Goal: Task Accomplishment & Management: Use online tool/utility

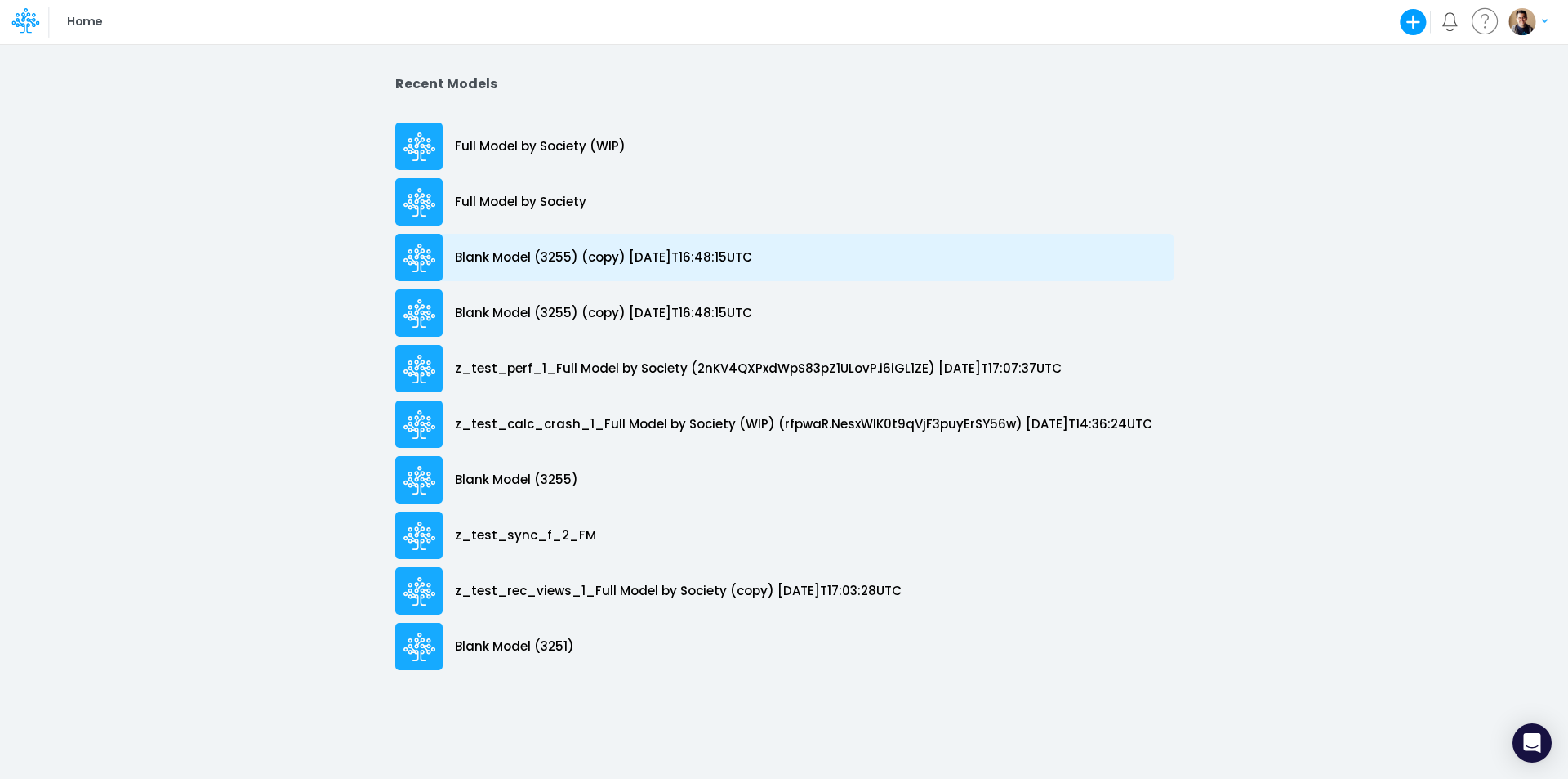
click at [580, 259] on p "Blank Model (3255) (copy) [DATE]T16:48:15UTC" at bounding box center [603, 257] width 297 height 19
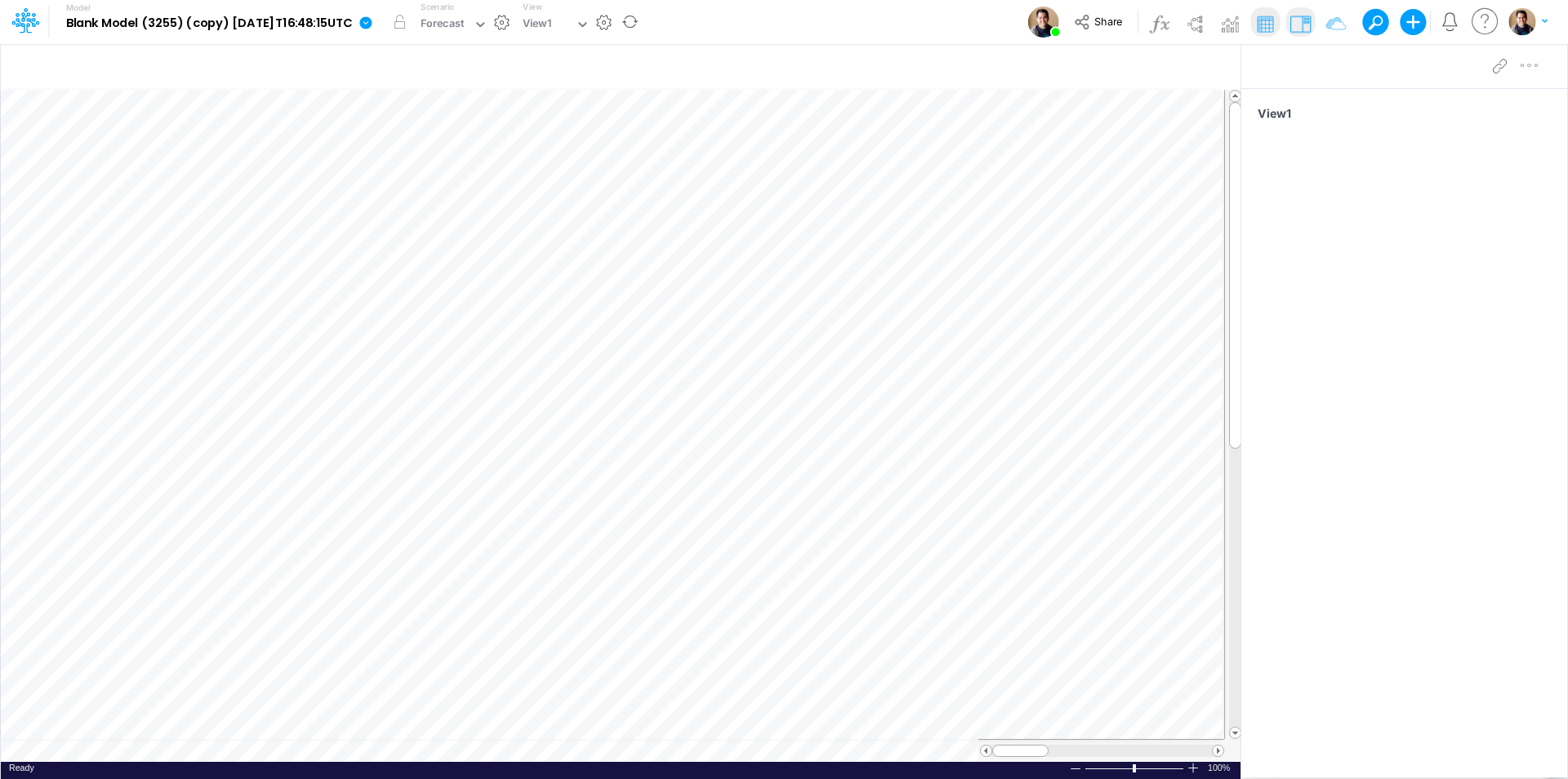
scroll to position [8, 1]
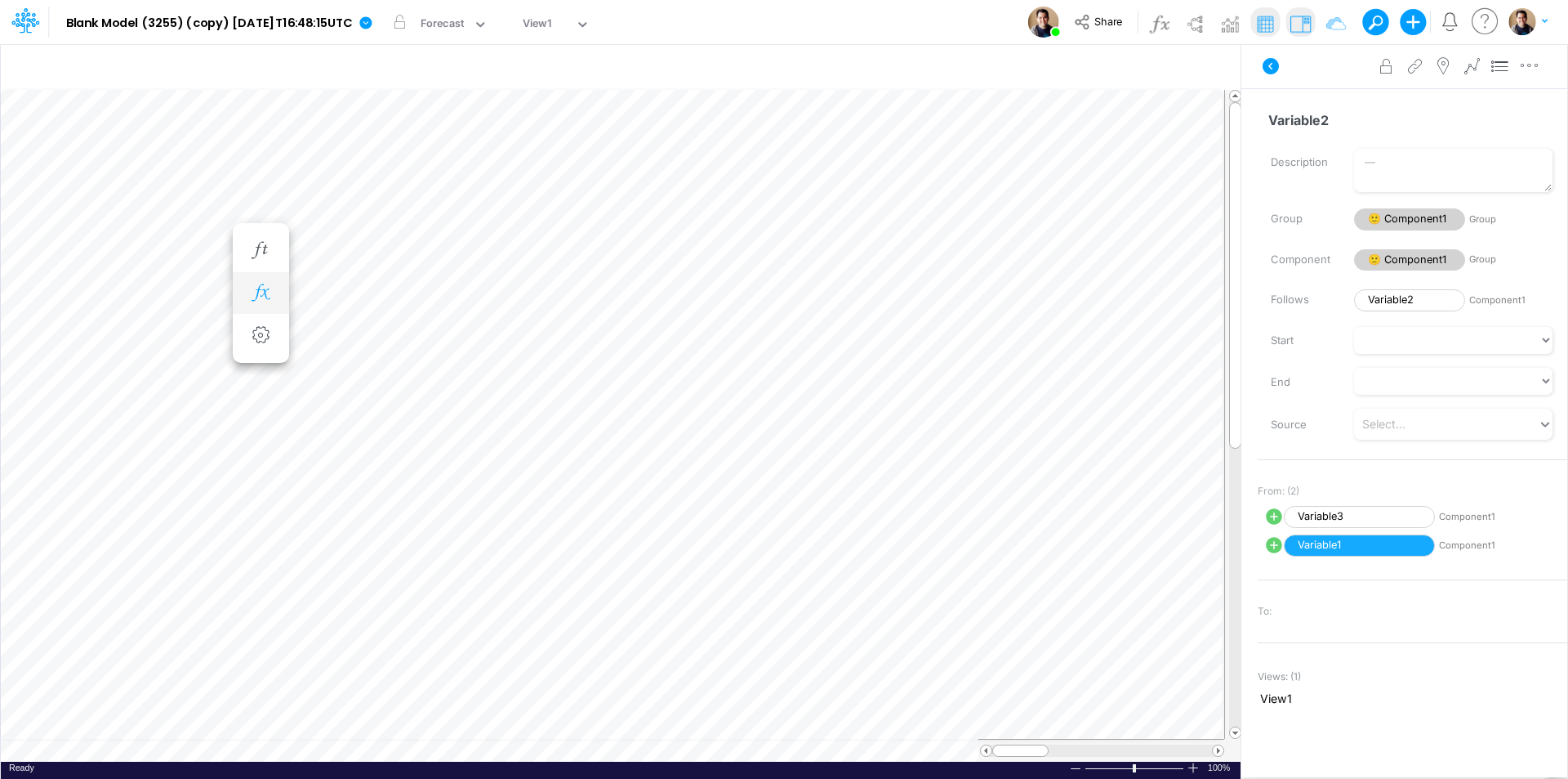
click at [262, 282] on button "button" at bounding box center [261, 293] width 30 height 33
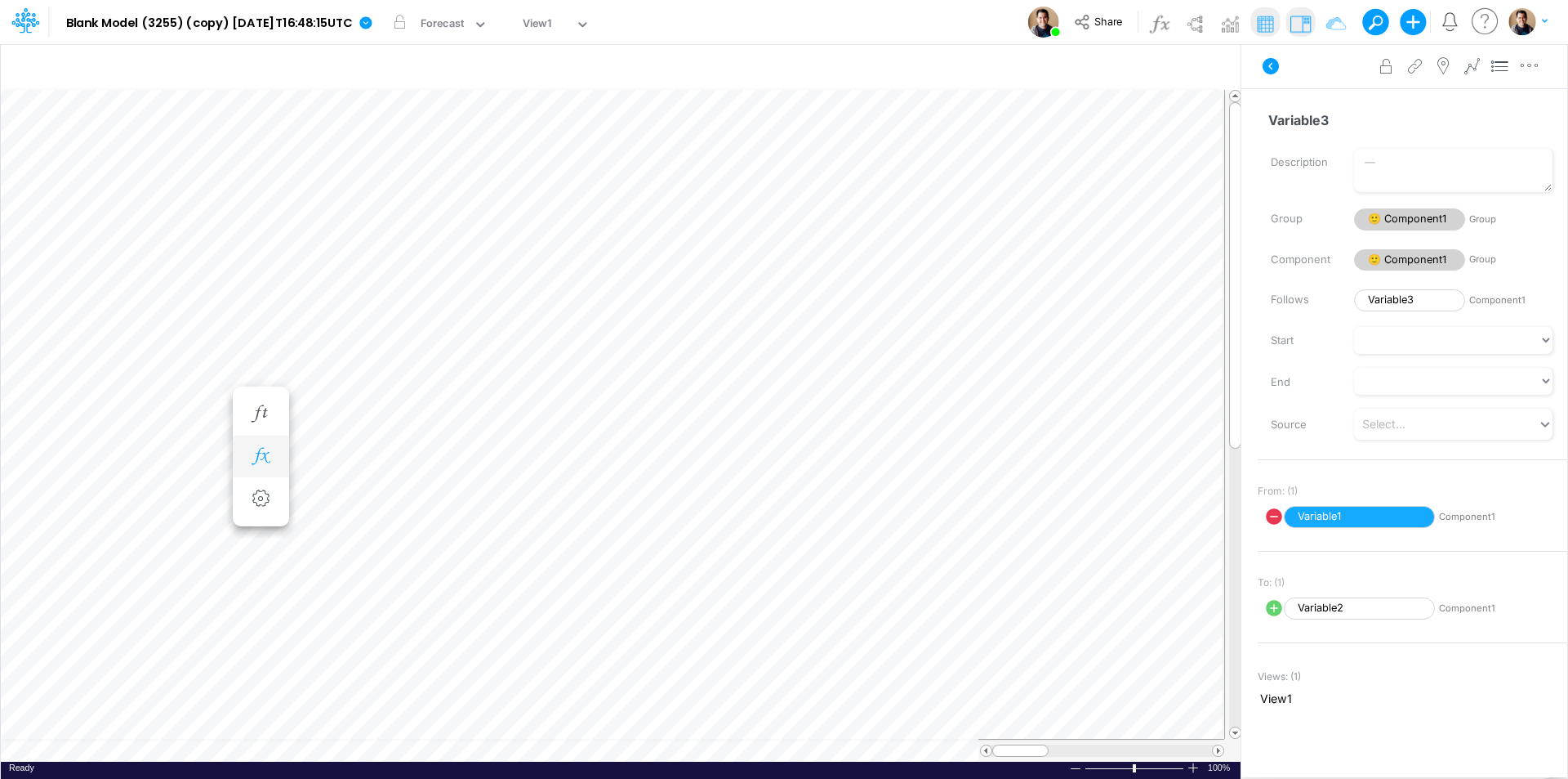
click at [266, 460] on icon "button" at bounding box center [260, 456] width 25 height 17
click at [260, 310] on icon "button" at bounding box center [260, 309] width 25 height 17
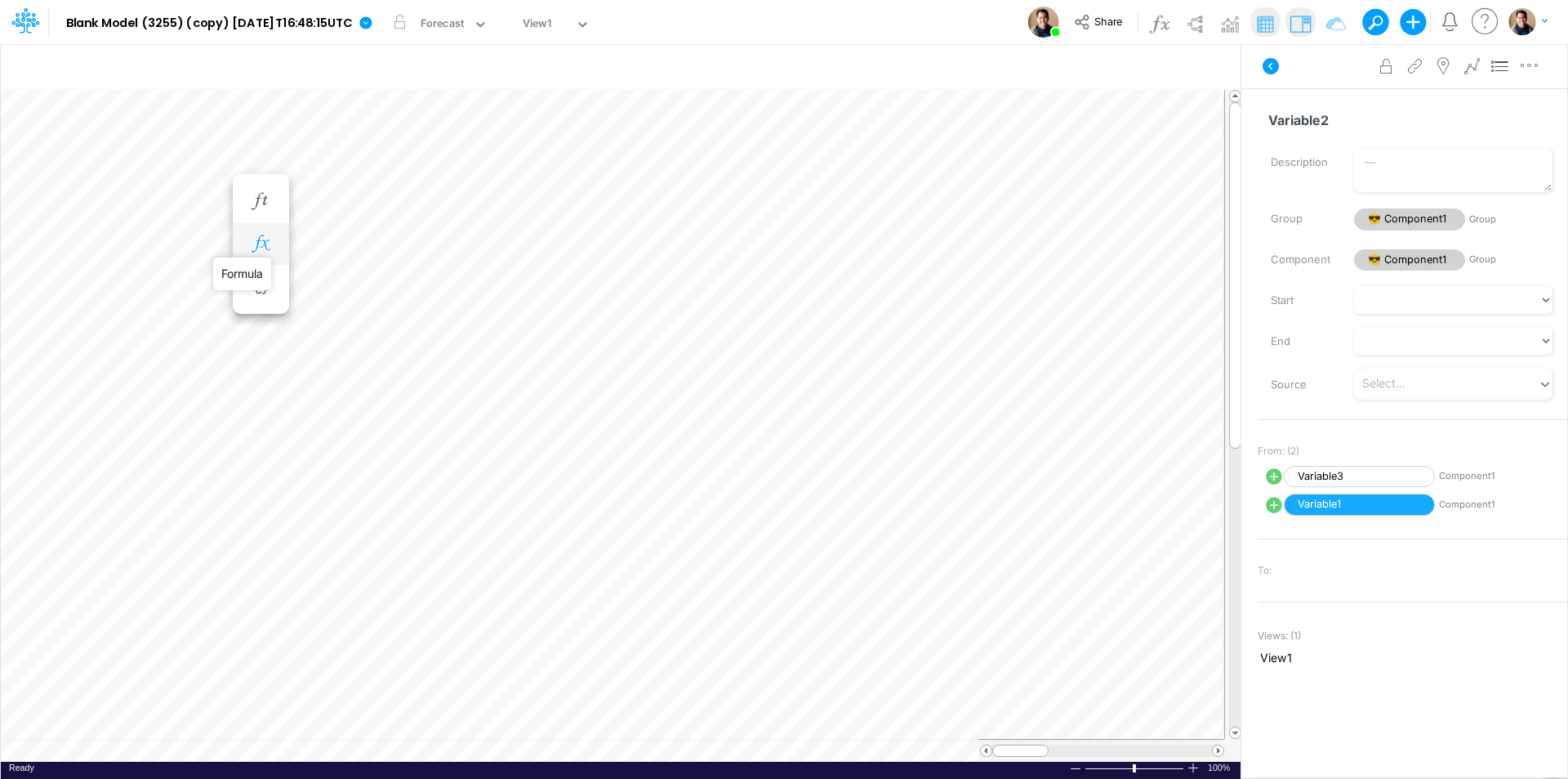
click at [270, 245] on icon "button" at bounding box center [260, 243] width 25 height 17
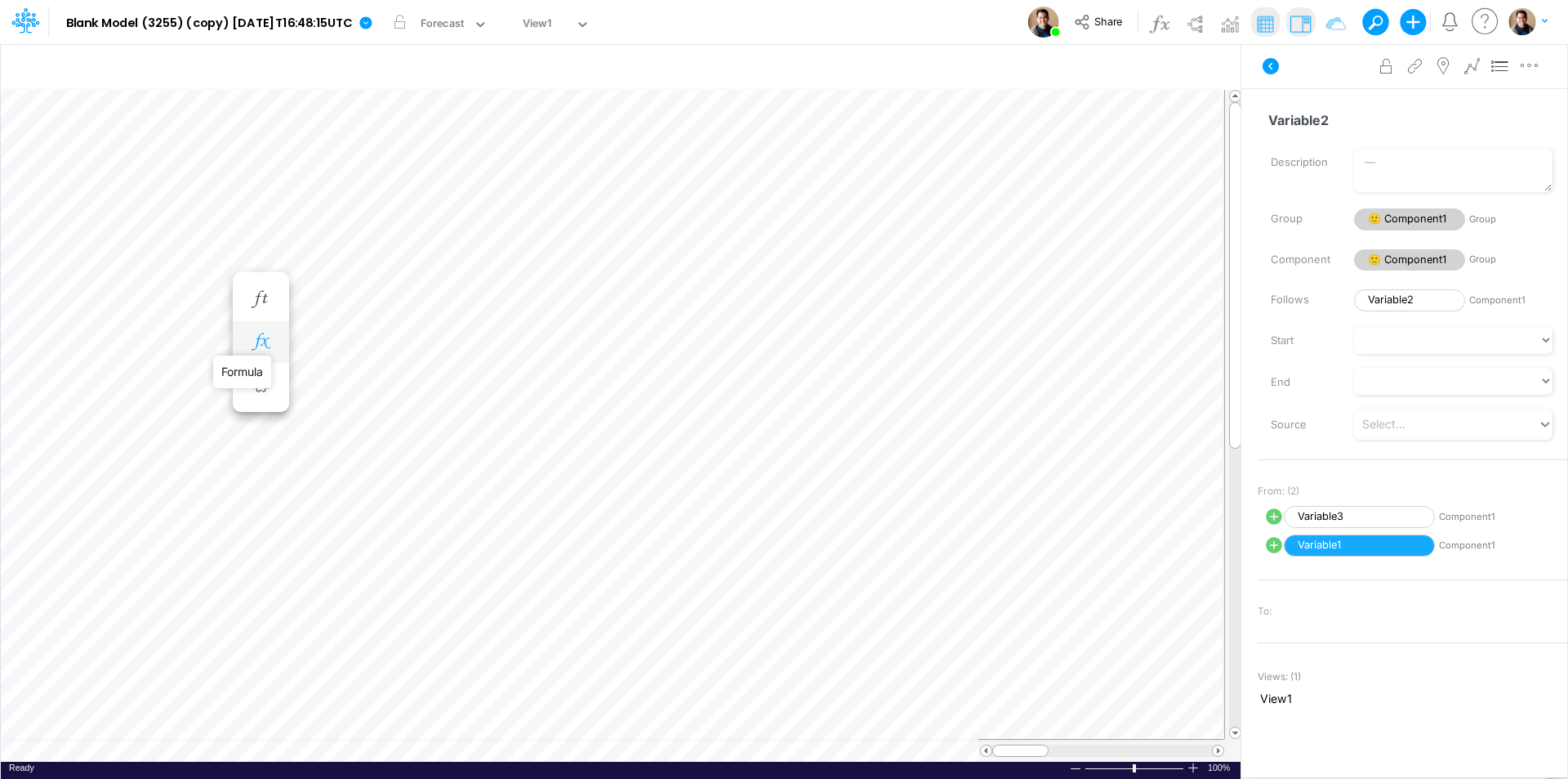
click at [268, 347] on icon "button" at bounding box center [260, 341] width 25 height 17
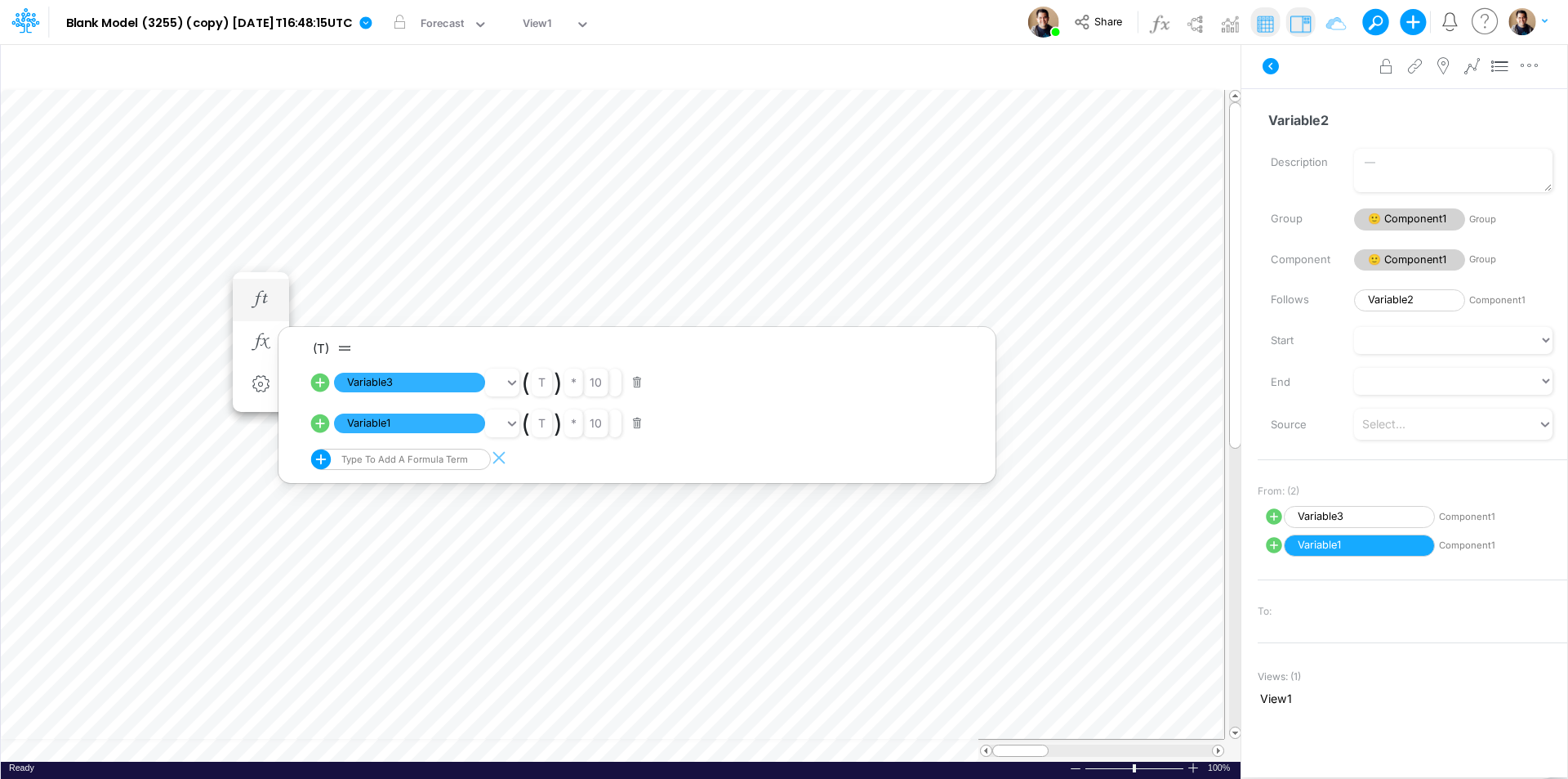
scroll to position [8, 1]
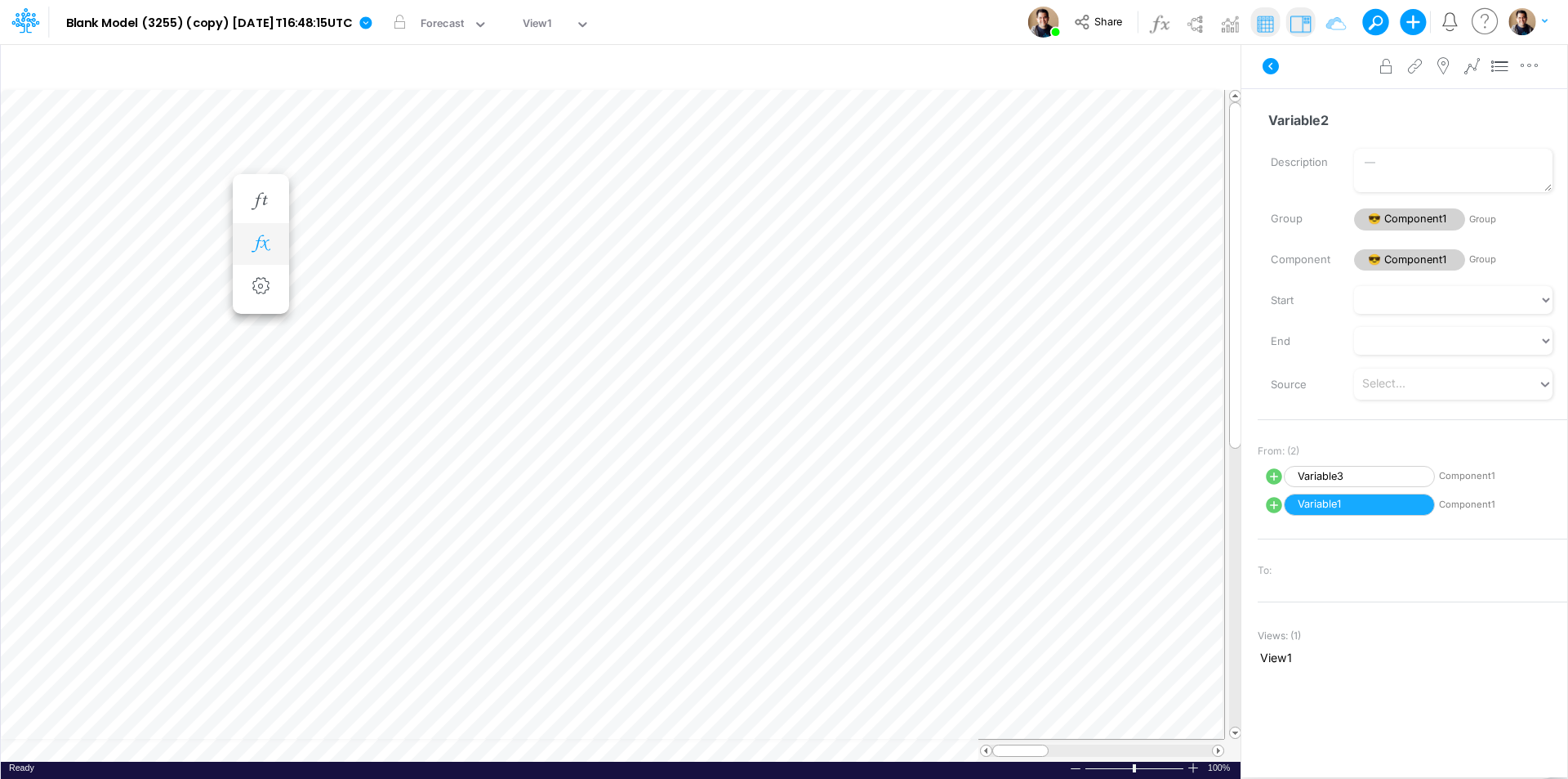
click at [268, 255] on button "button" at bounding box center [261, 244] width 30 height 33
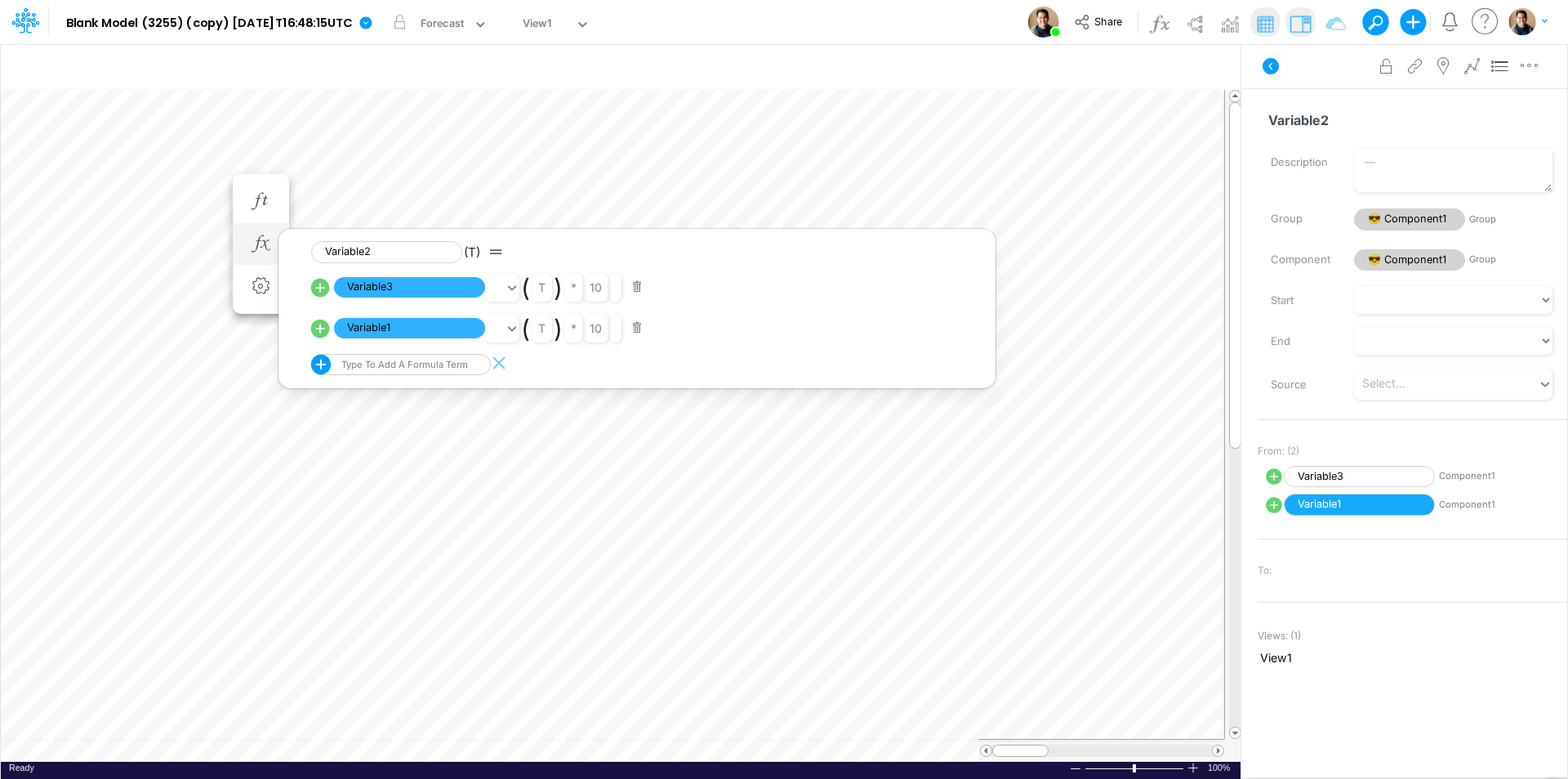
scroll to position [8, 1]
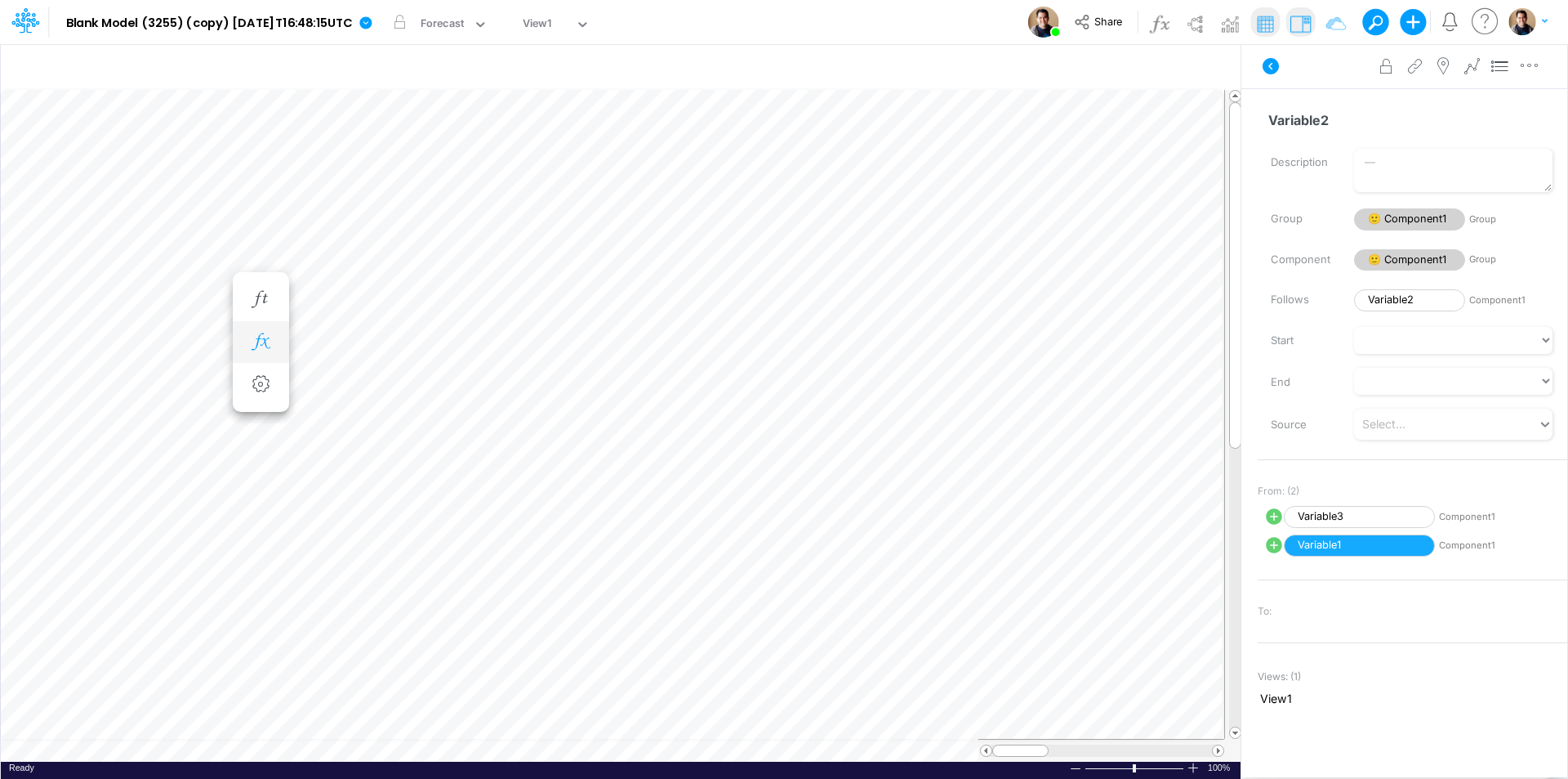
click at [270, 337] on icon "button" at bounding box center [260, 341] width 25 height 17
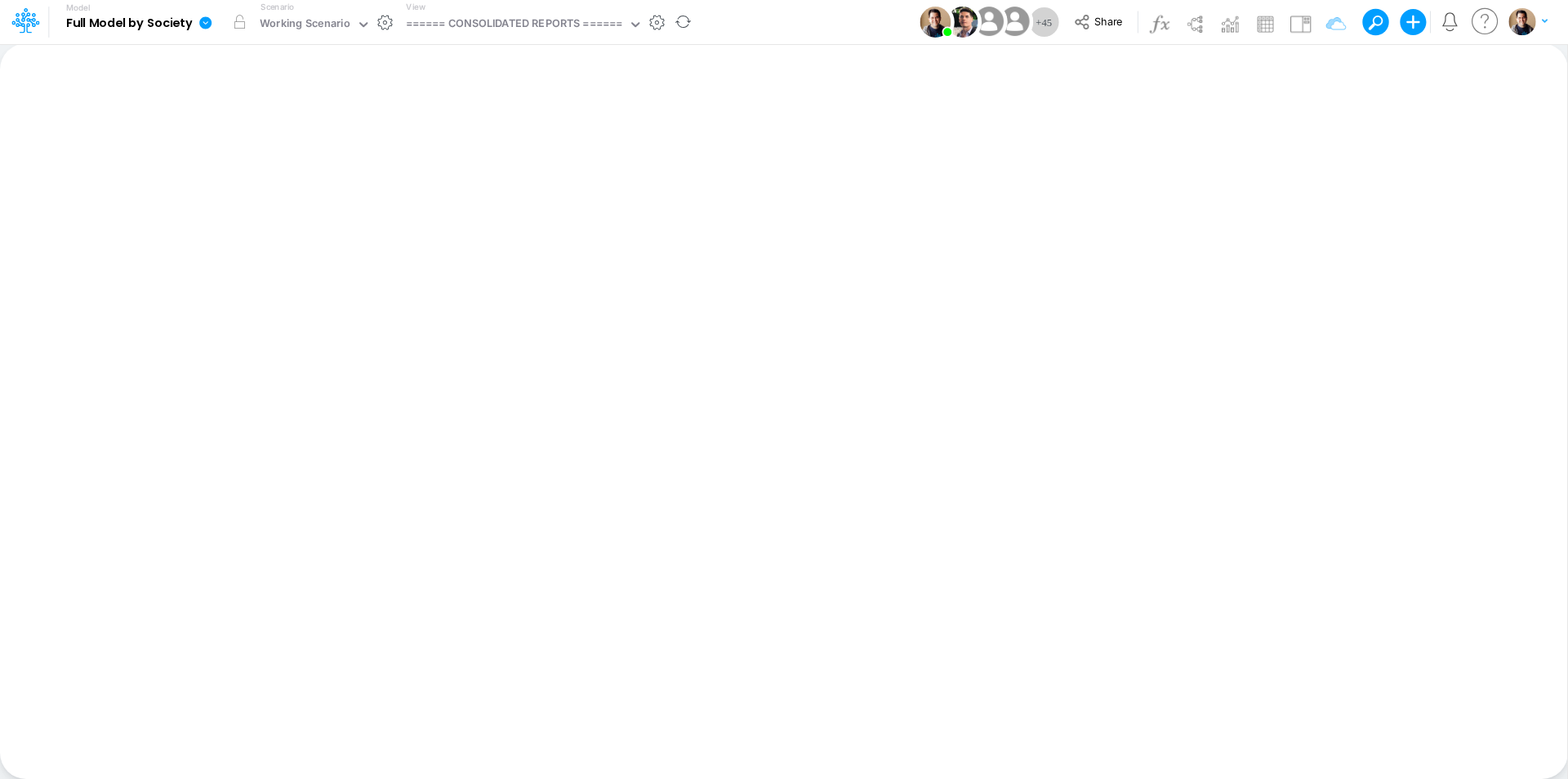
click at [205, 26] on icon at bounding box center [205, 22] width 12 height 12
click at [273, 172] on button "View model info" at bounding box center [287, 169] width 174 height 25
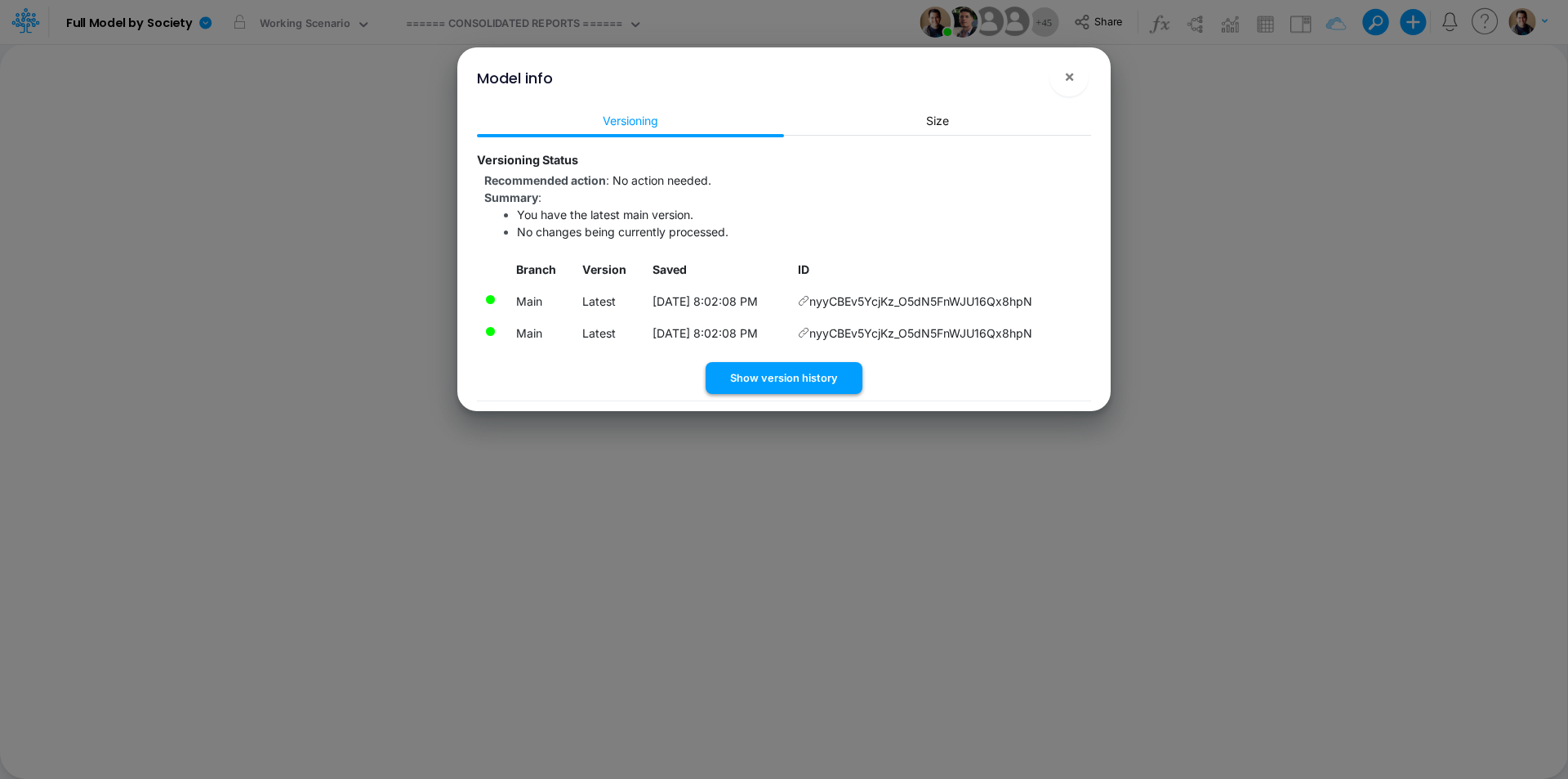
click at [793, 374] on button "Show version history" at bounding box center [784, 378] width 157 height 32
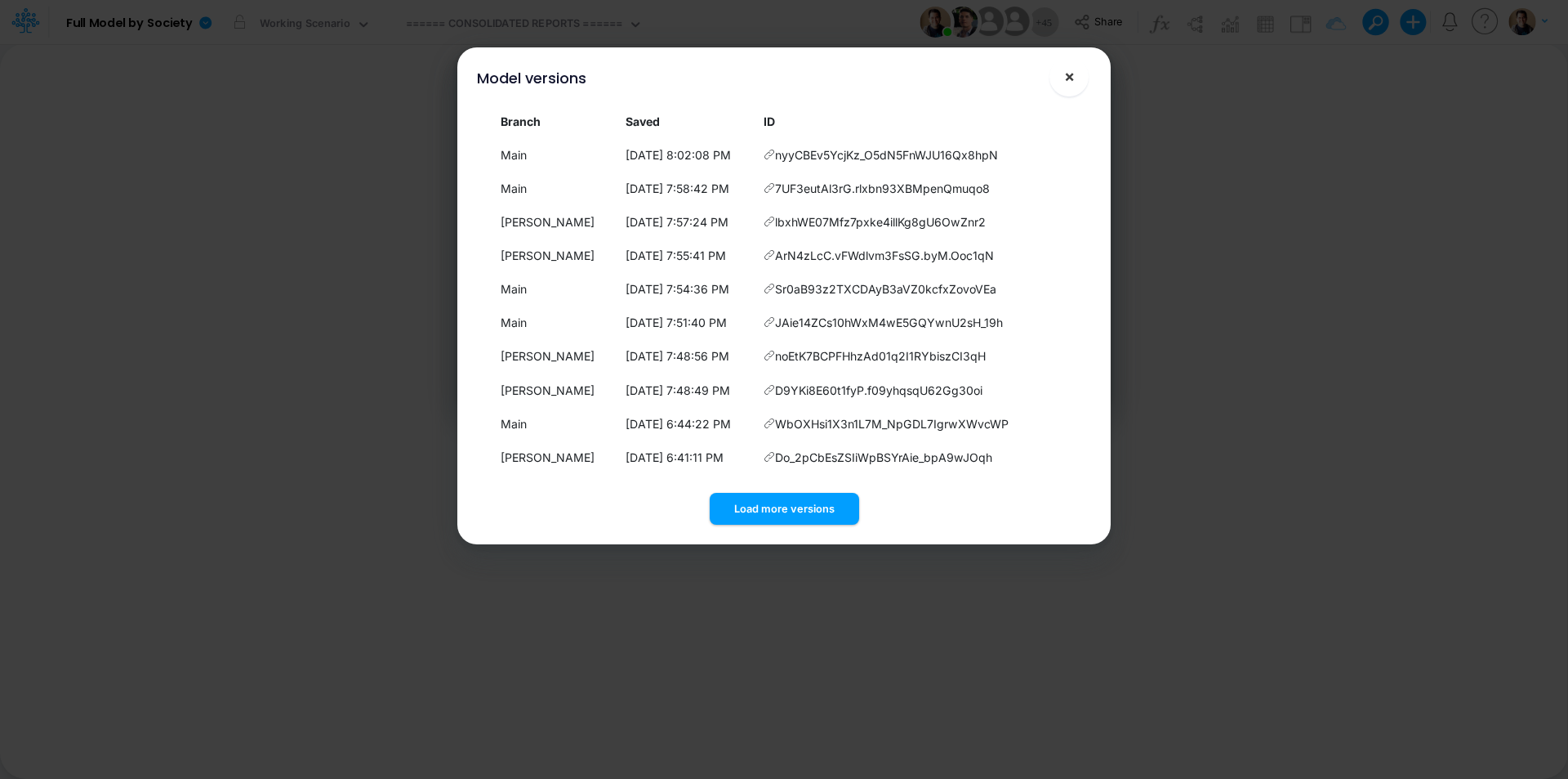
click at [1073, 77] on span "×" at bounding box center [1070, 76] width 11 height 20
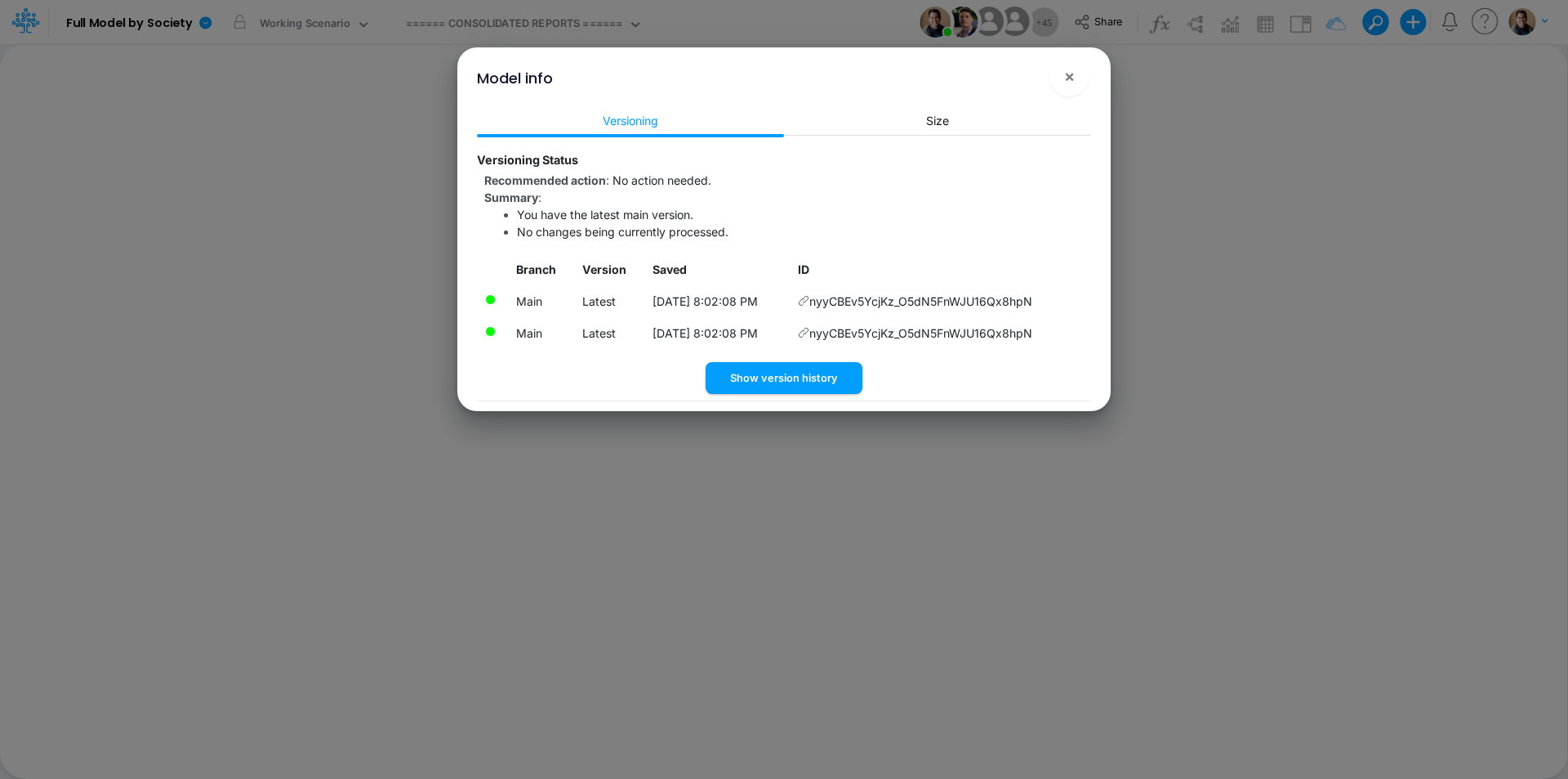
click at [1088, 86] on div "Model info ×" at bounding box center [784, 75] width 640 height 55
click at [1069, 84] on span "×" at bounding box center [1070, 76] width 11 height 20
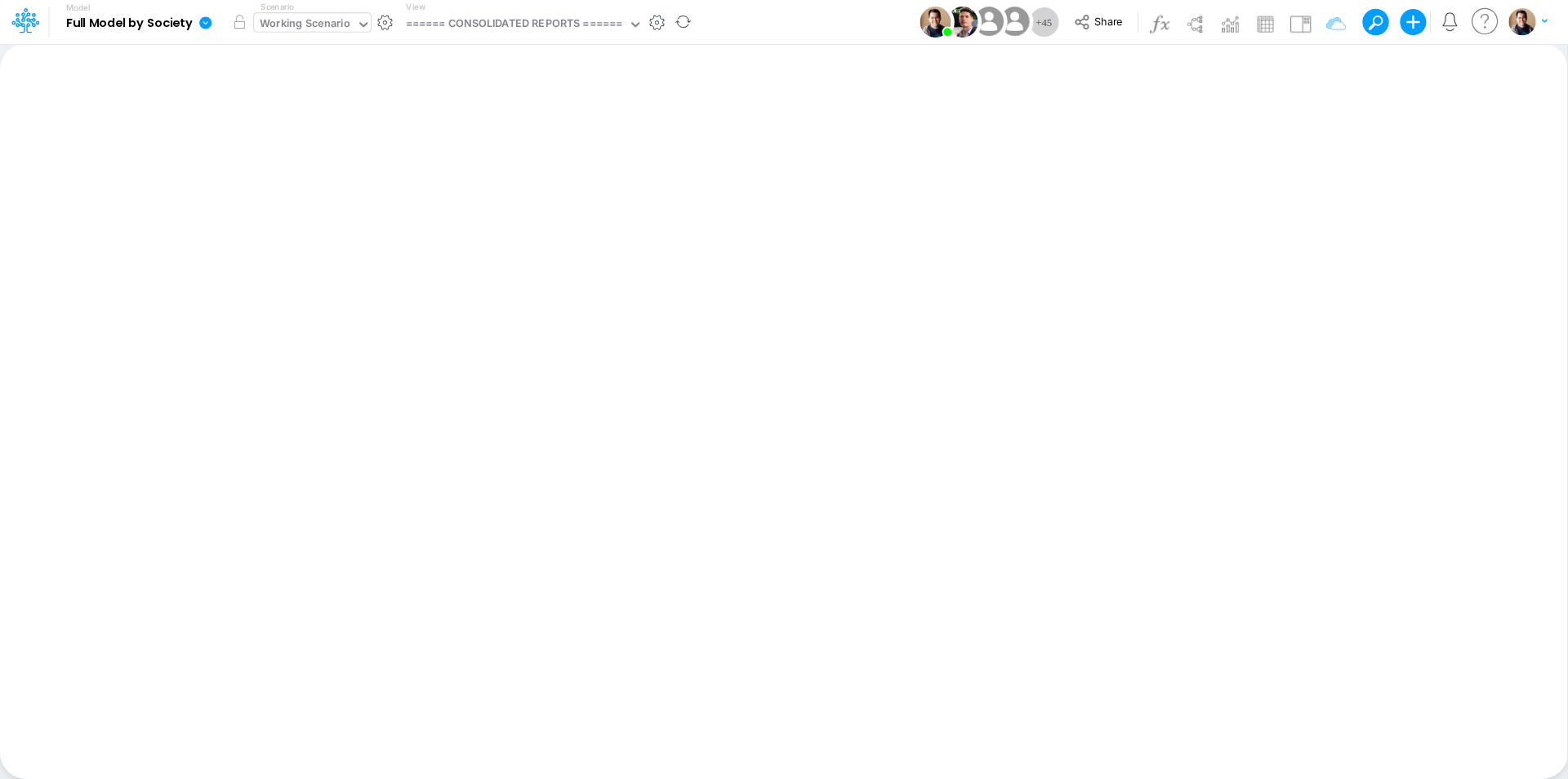
click at [314, 31] on div "Working Scenario" at bounding box center [305, 25] width 91 height 19
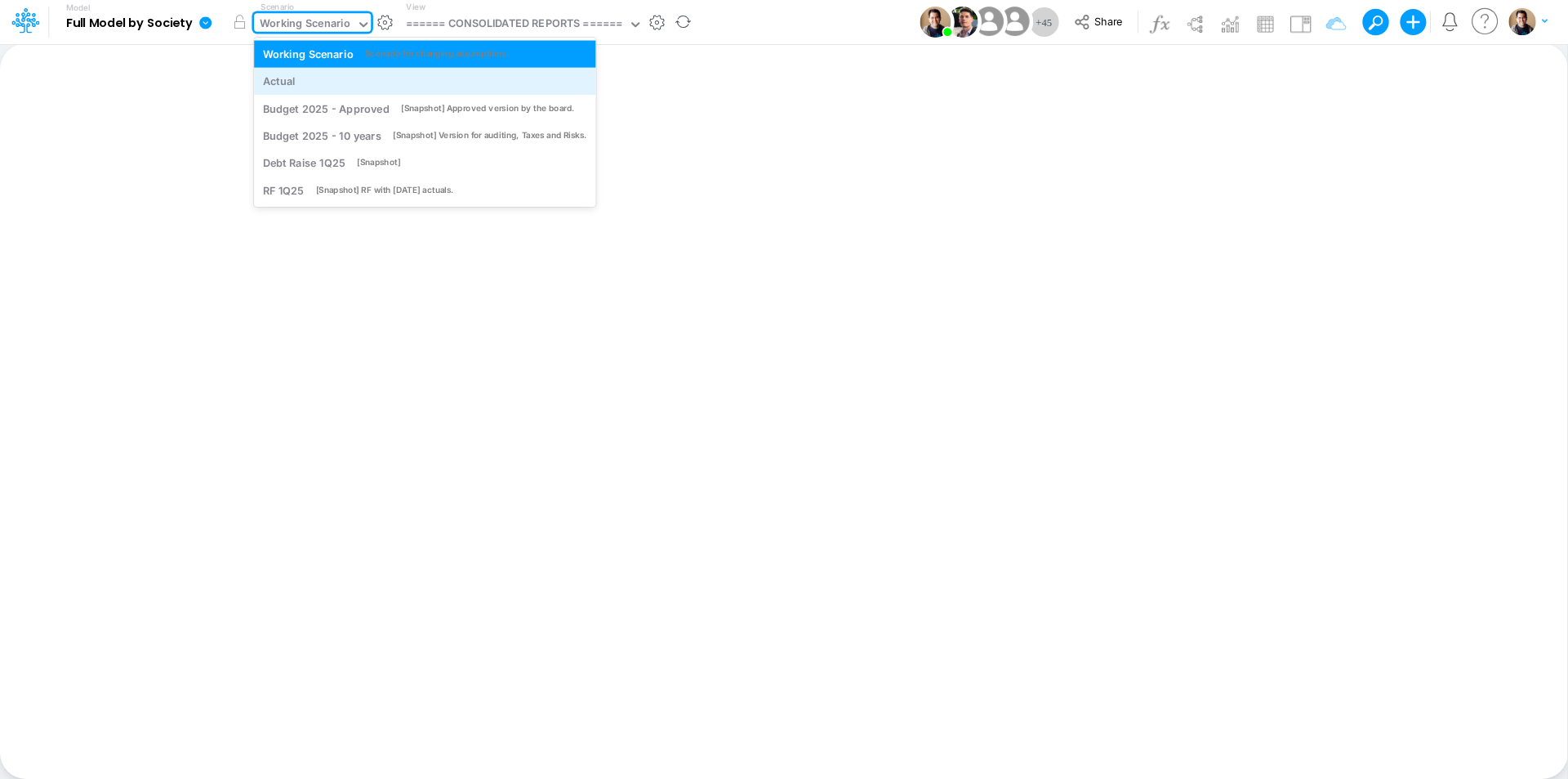
click at [315, 79] on div "Actual" at bounding box center [425, 82] width 324 height 16
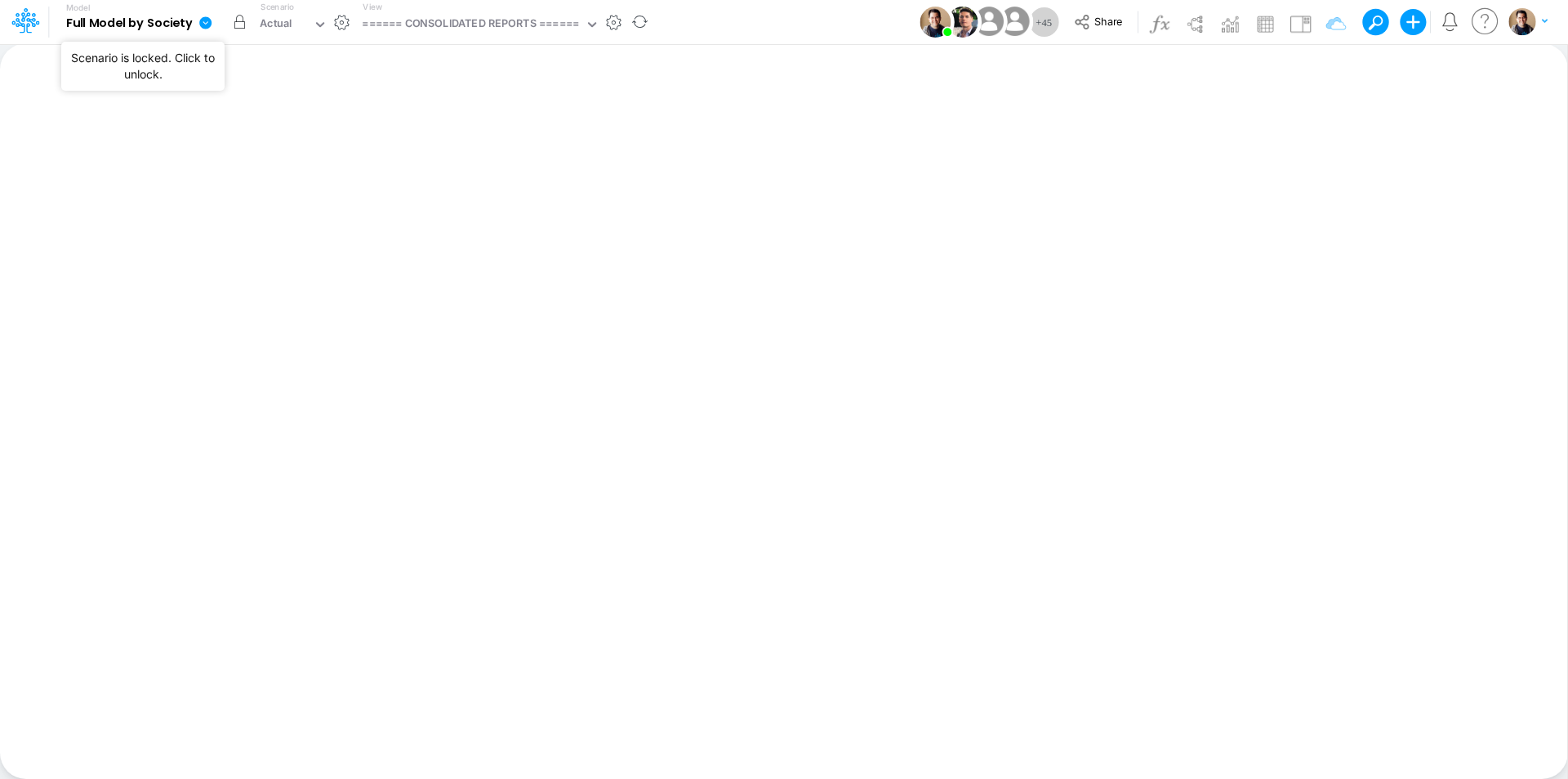
click at [234, 24] on button "button" at bounding box center [238, 21] width 29 height 29
click at [303, 28] on div "Actual" at bounding box center [283, 25] width 59 height 25
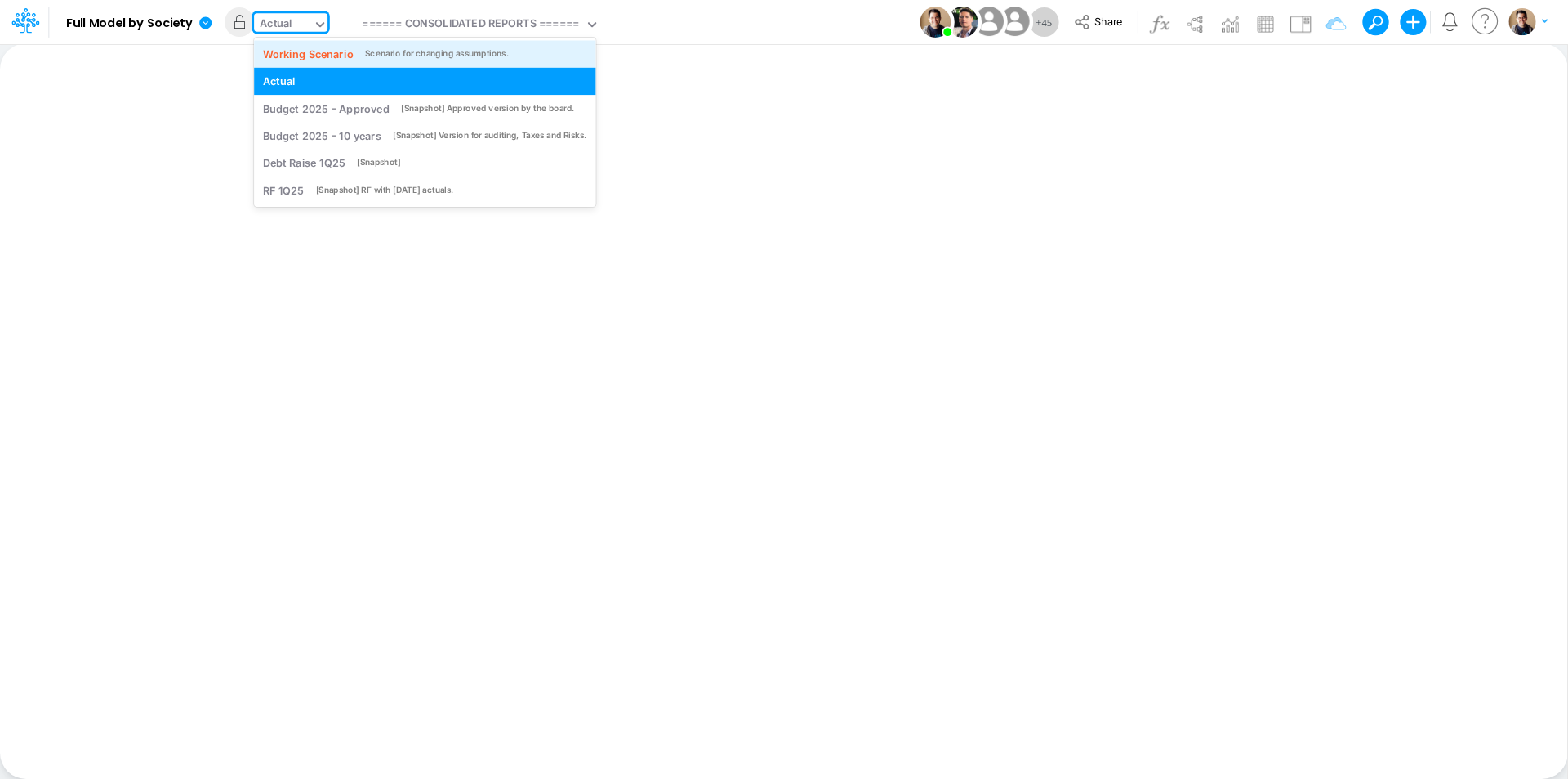
click at [308, 51] on div "Working Scenario" at bounding box center [308, 54] width 91 height 16
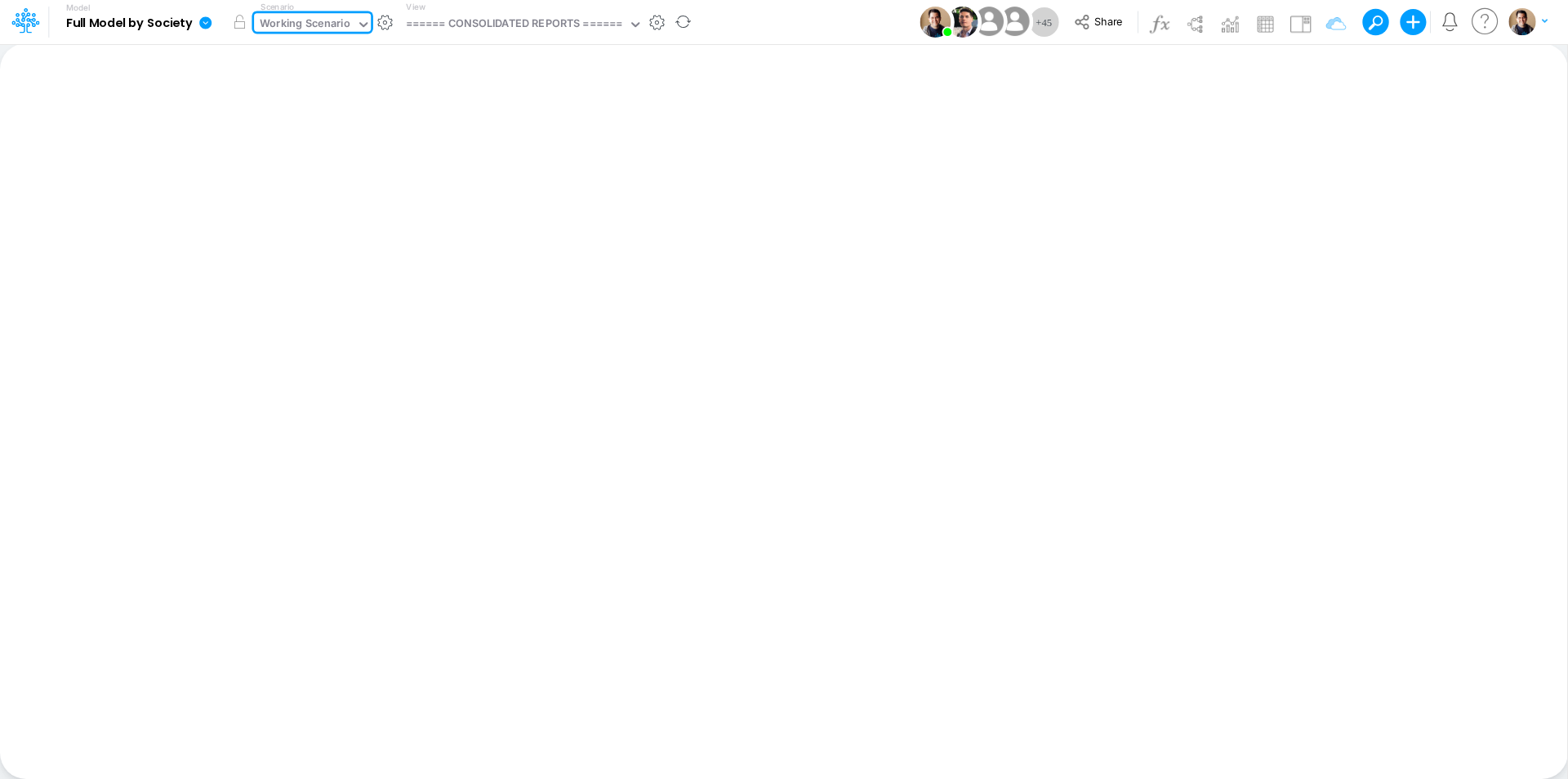
click at [212, 21] on icon at bounding box center [205, 23] width 15 height 15
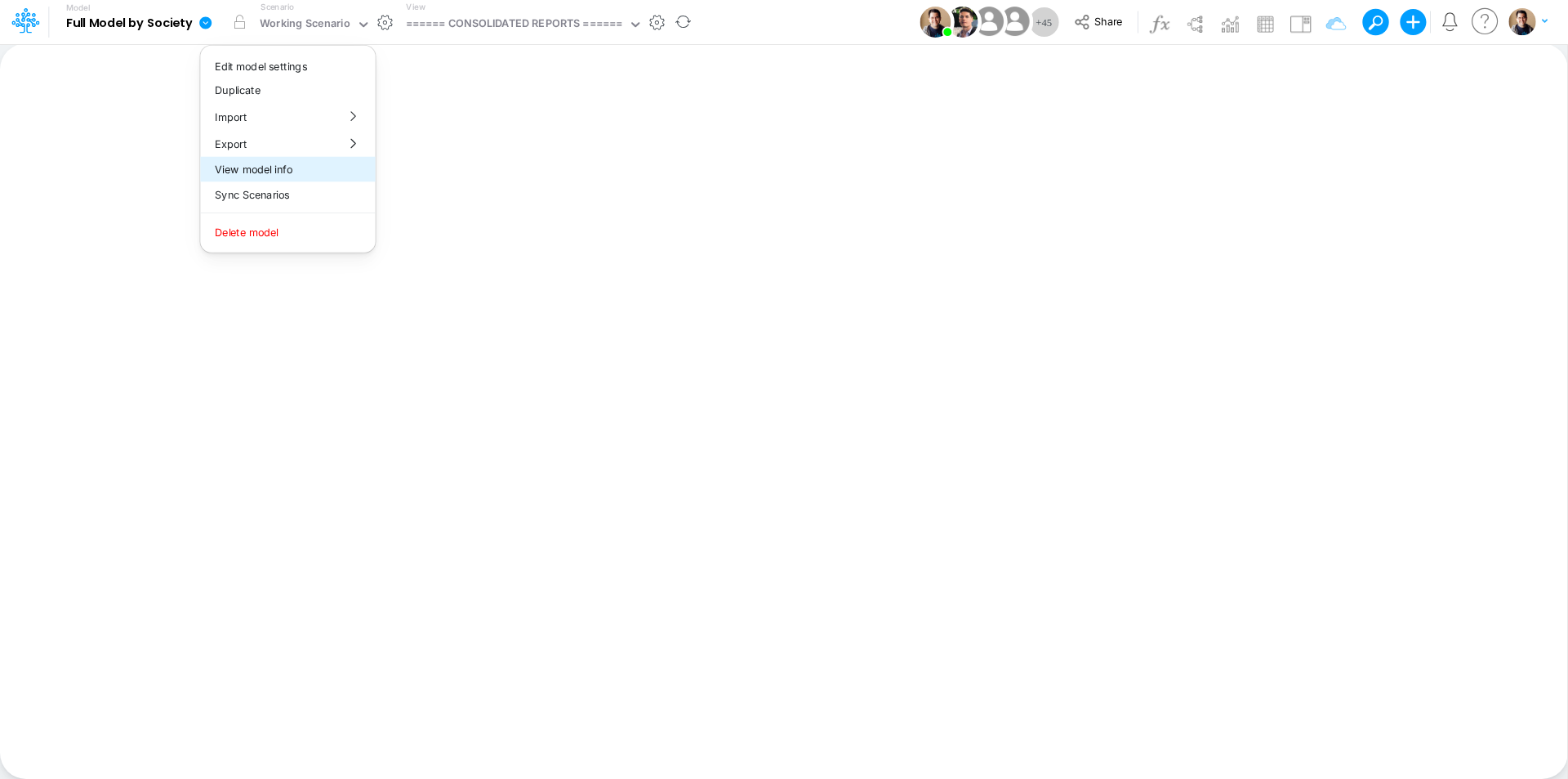
click at [264, 163] on button "View model info" at bounding box center [287, 169] width 174 height 25
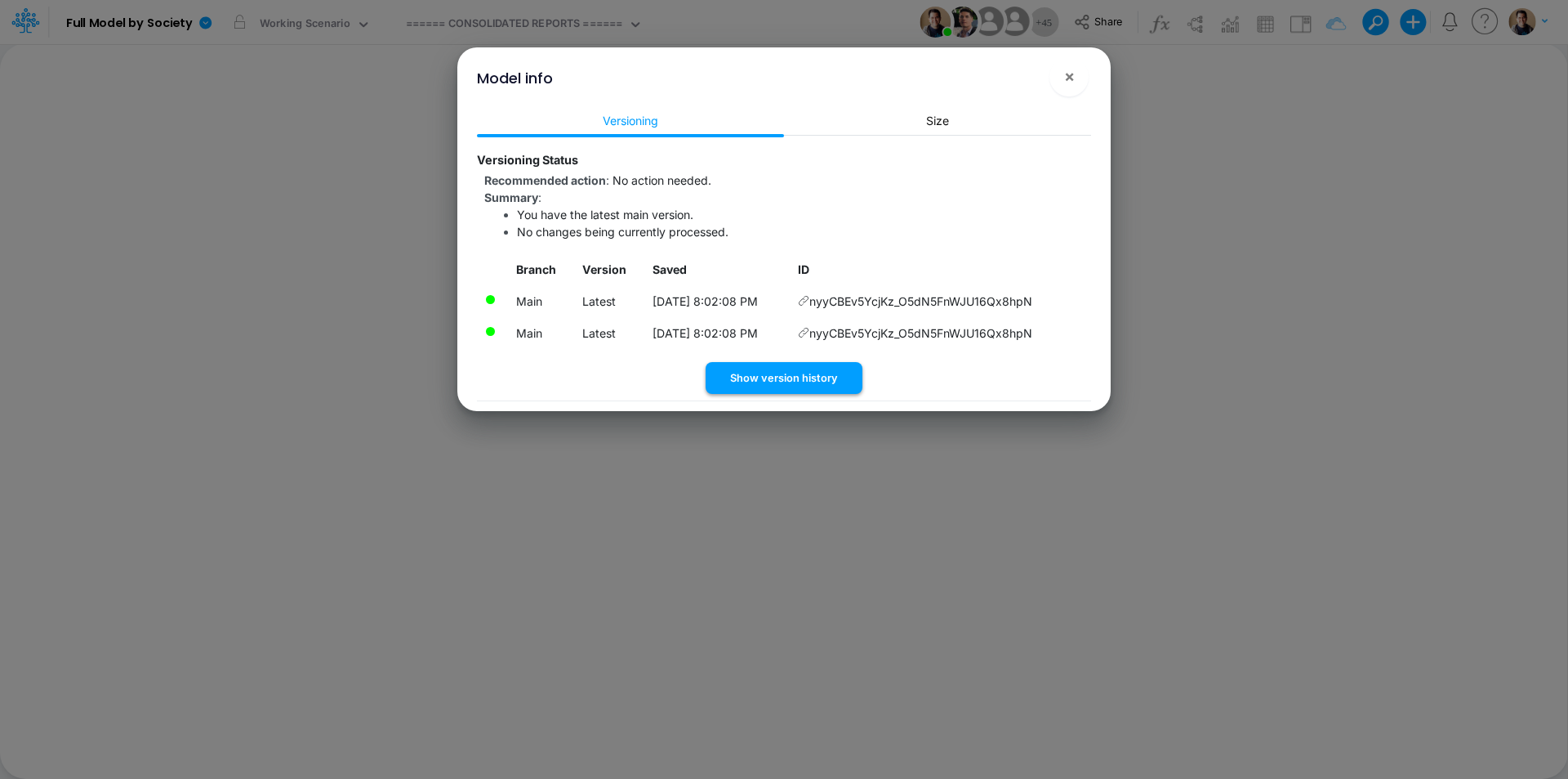
click at [727, 369] on button "Show version history" at bounding box center [784, 378] width 157 height 32
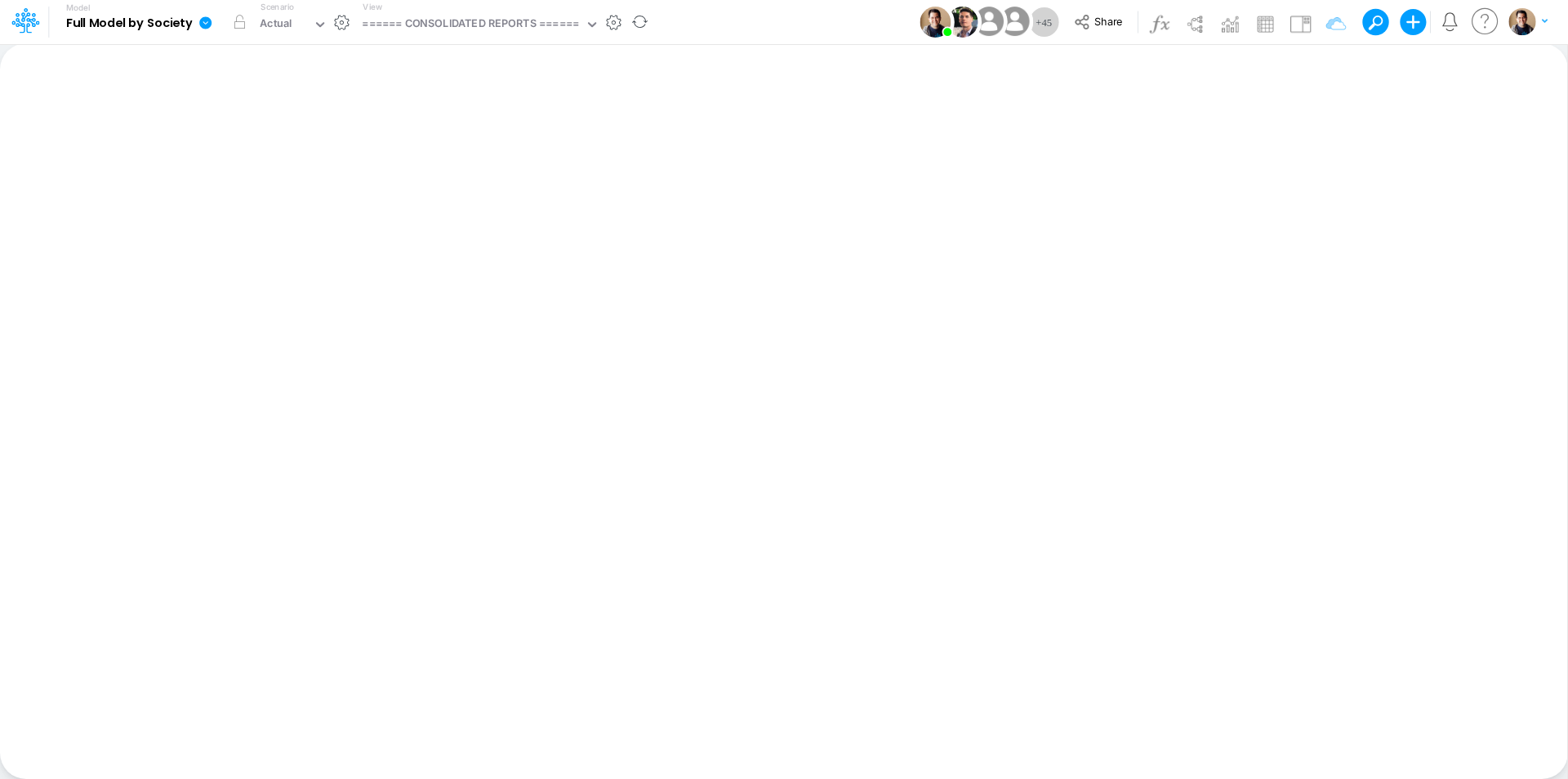
click at [204, 29] on icon at bounding box center [205, 23] width 15 height 15
click at [286, 174] on button "View model info" at bounding box center [287, 169] width 174 height 25
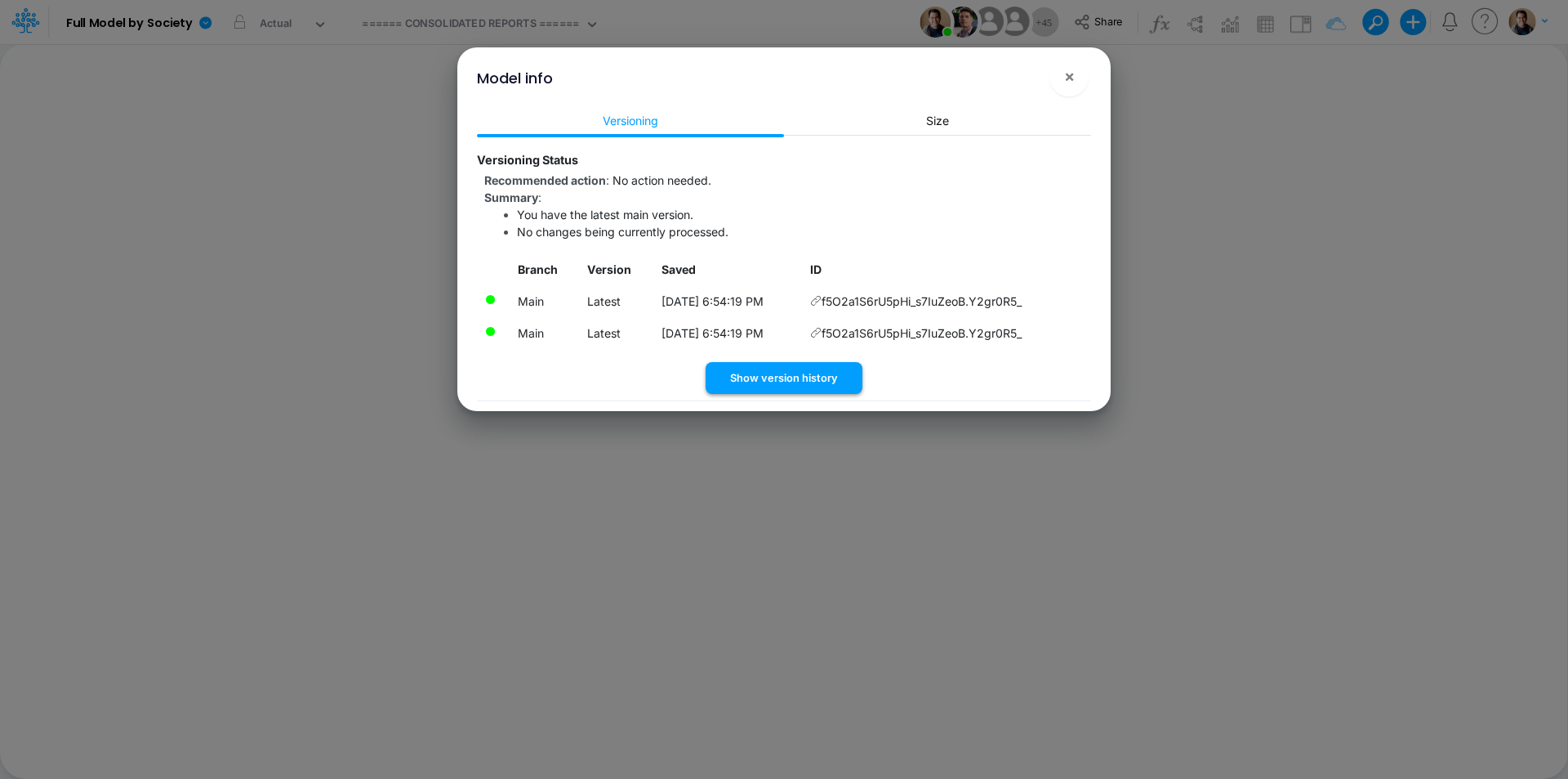
click at [808, 382] on button "Show version history" at bounding box center [784, 378] width 157 height 32
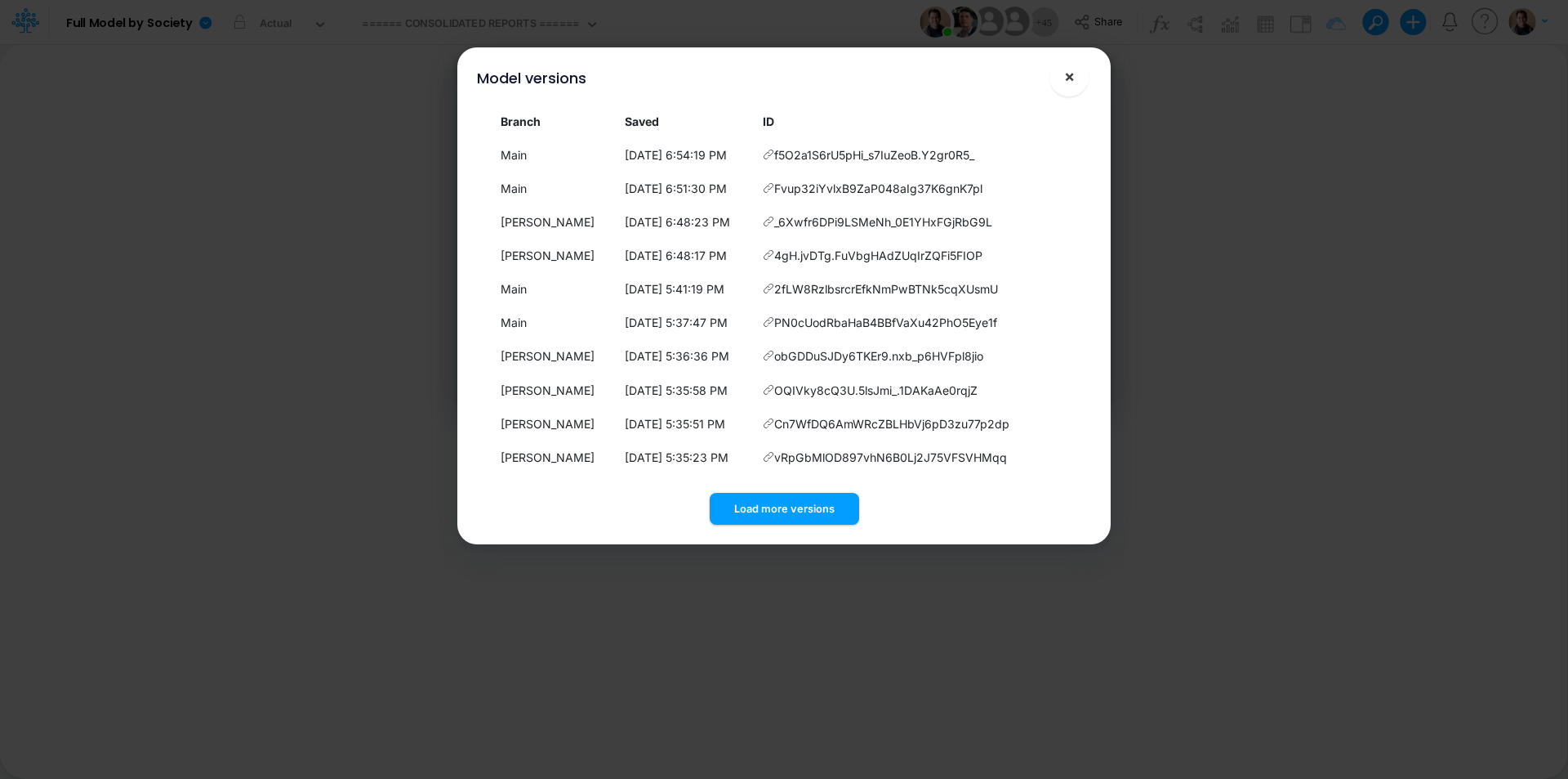
click at [1081, 77] on button "×" at bounding box center [1069, 76] width 39 height 39
